Goal: Use online tool/utility: Utilize a website feature to perform a specific function

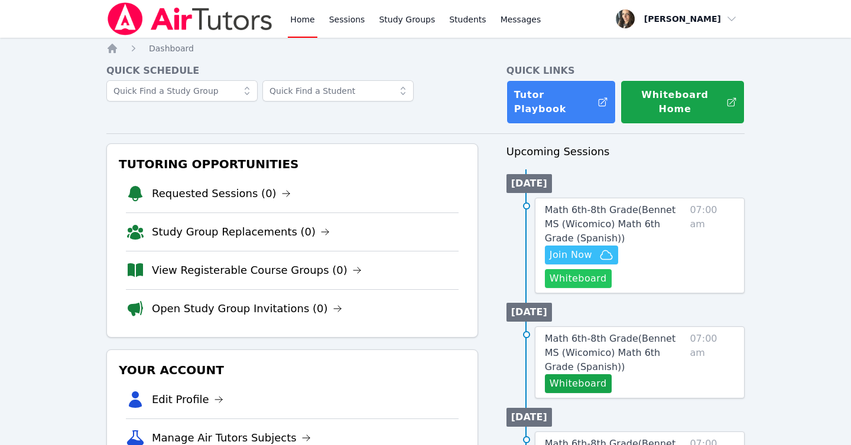
click at [611, 269] on button "Whiteboard" at bounding box center [578, 278] width 67 height 19
click at [581, 248] on span "Join Now" at bounding box center [570, 255] width 43 height 14
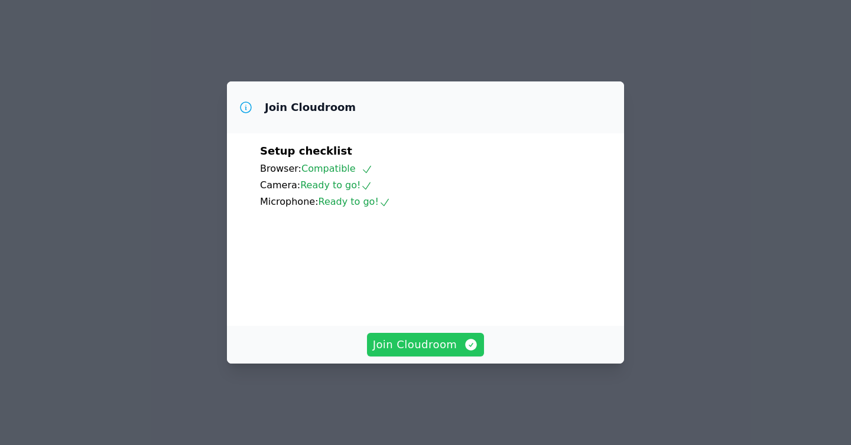
click at [390, 353] on span "Join Cloudroom" at bounding box center [426, 345] width 106 height 17
